Goal: Task Accomplishment & Management: Manage account settings

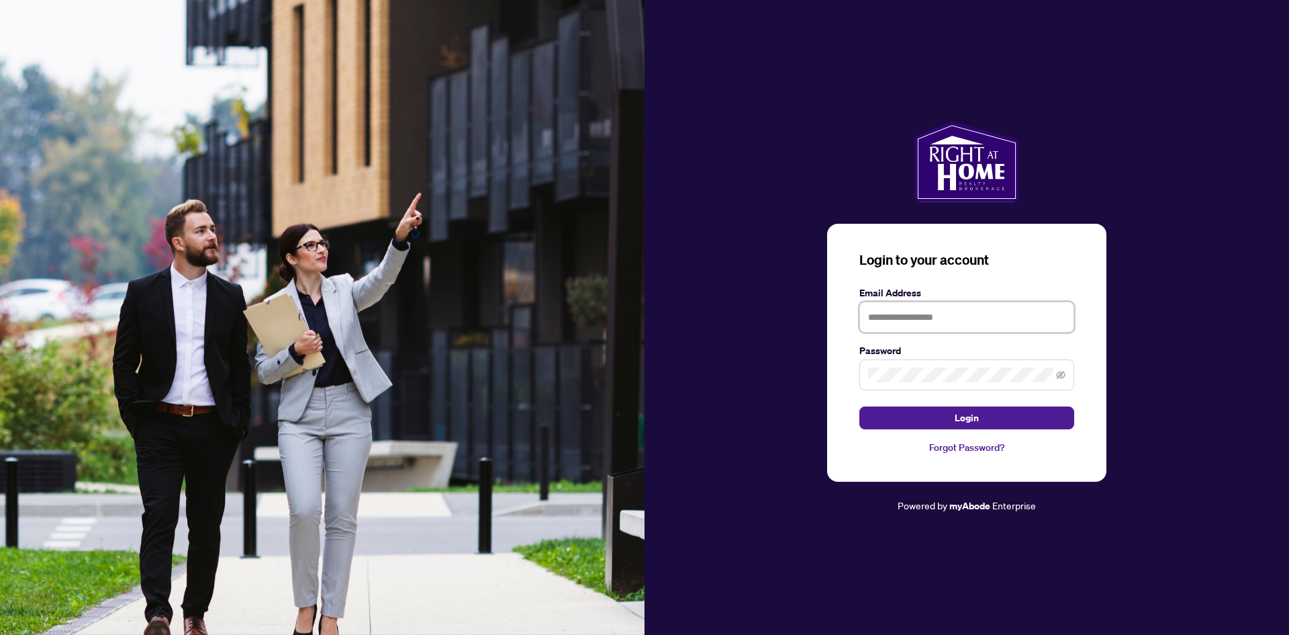
click at [943, 306] on input "text" at bounding box center [966, 316] width 215 height 31
type input "**********"
click at [859, 406] on button "Login" at bounding box center [966, 417] width 215 height 23
click at [1068, 372] on span at bounding box center [966, 374] width 215 height 31
click at [1060, 377] on icon "eye-invisible" at bounding box center [1060, 374] width 9 height 9
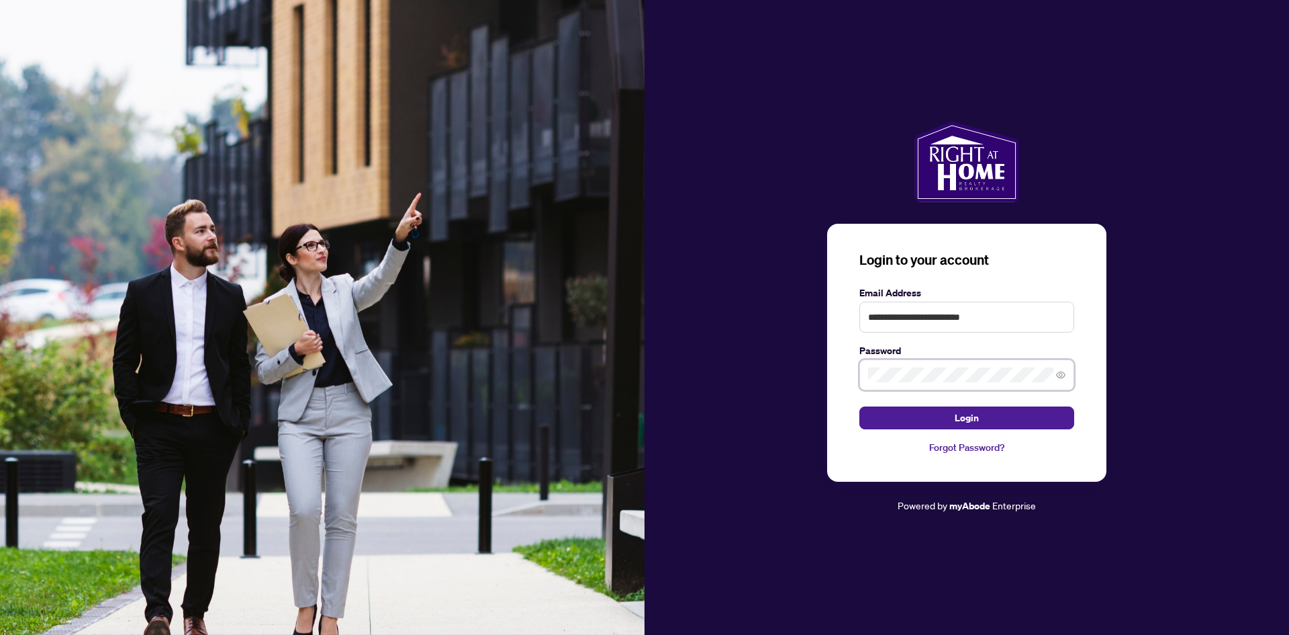
click at [859, 406] on button "Login" at bounding box center [966, 417] width 215 height 23
